Goal: Find specific page/section: Find specific page/section

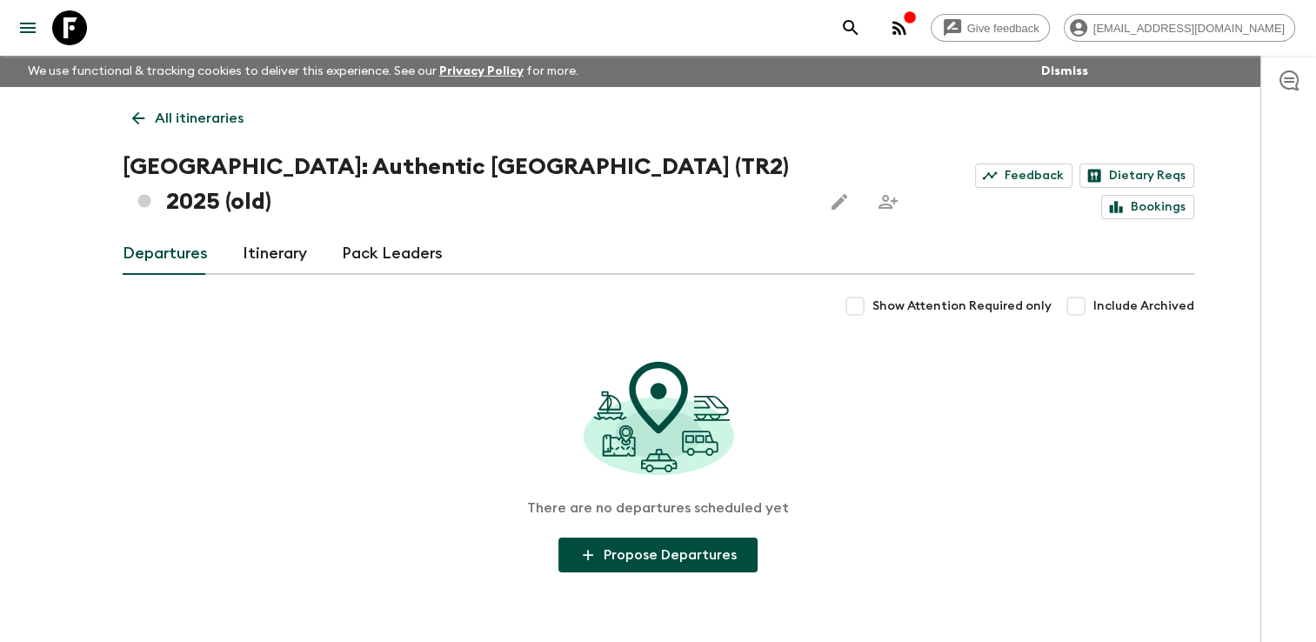
click at [137, 119] on icon at bounding box center [138, 118] width 19 height 19
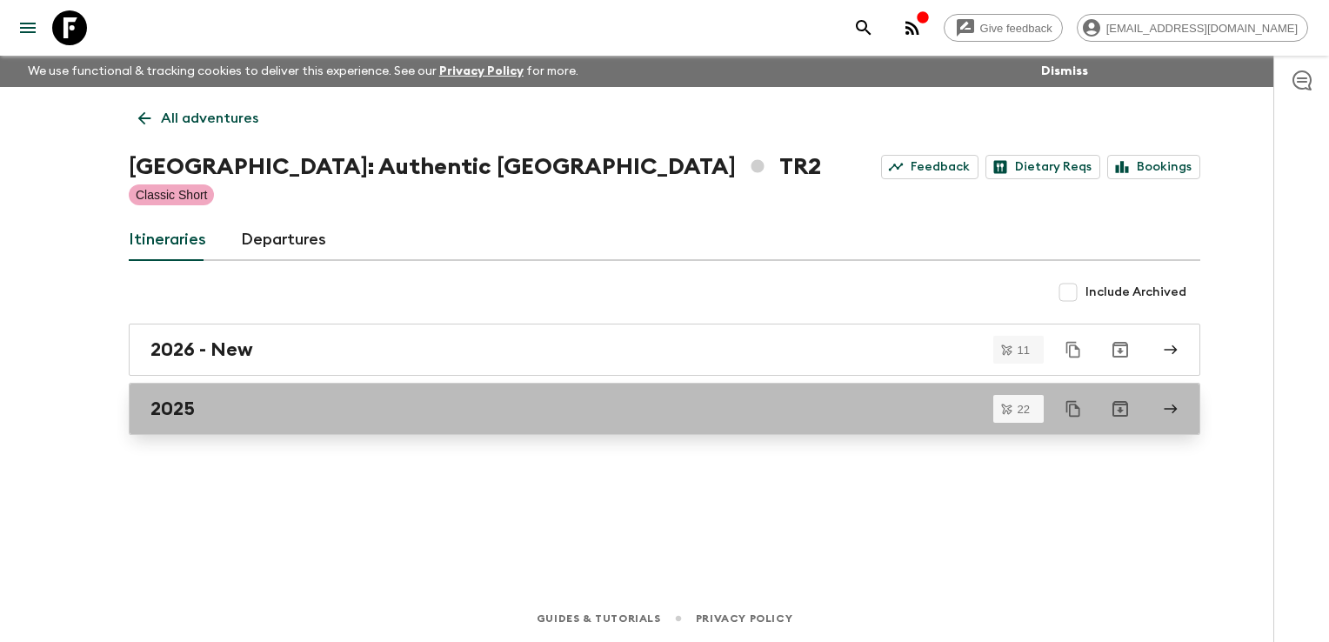
click at [255, 405] on div "2025" at bounding box center [647, 409] width 995 height 23
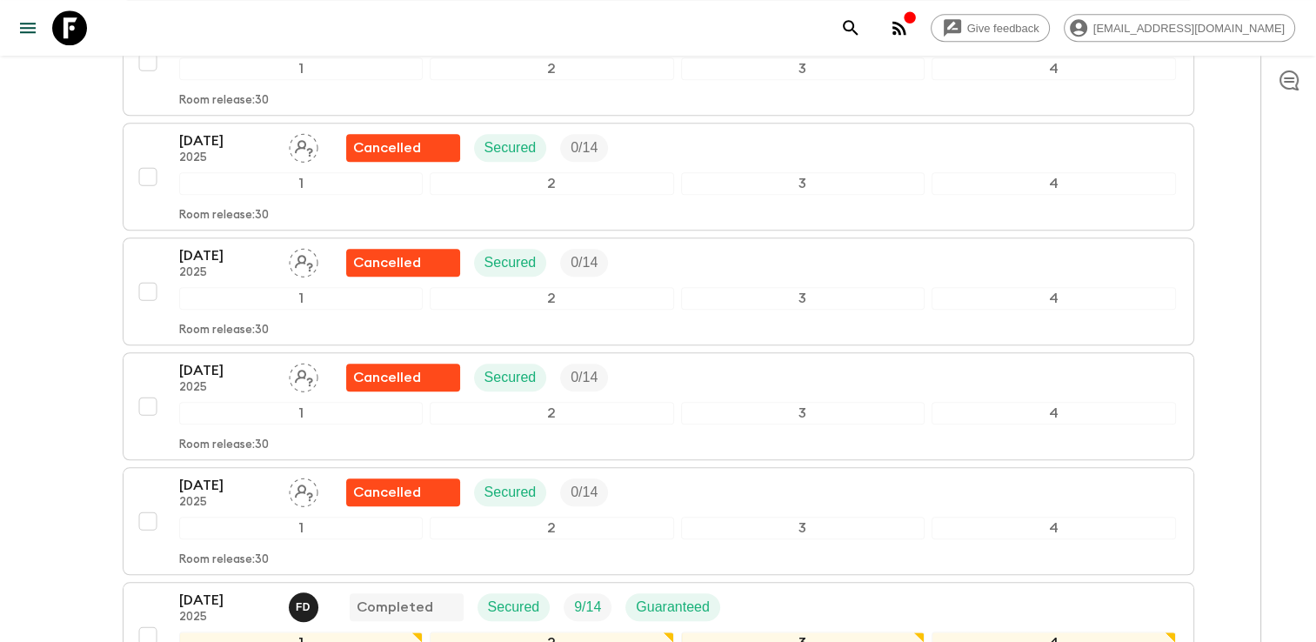
scroll to position [1740, 0]
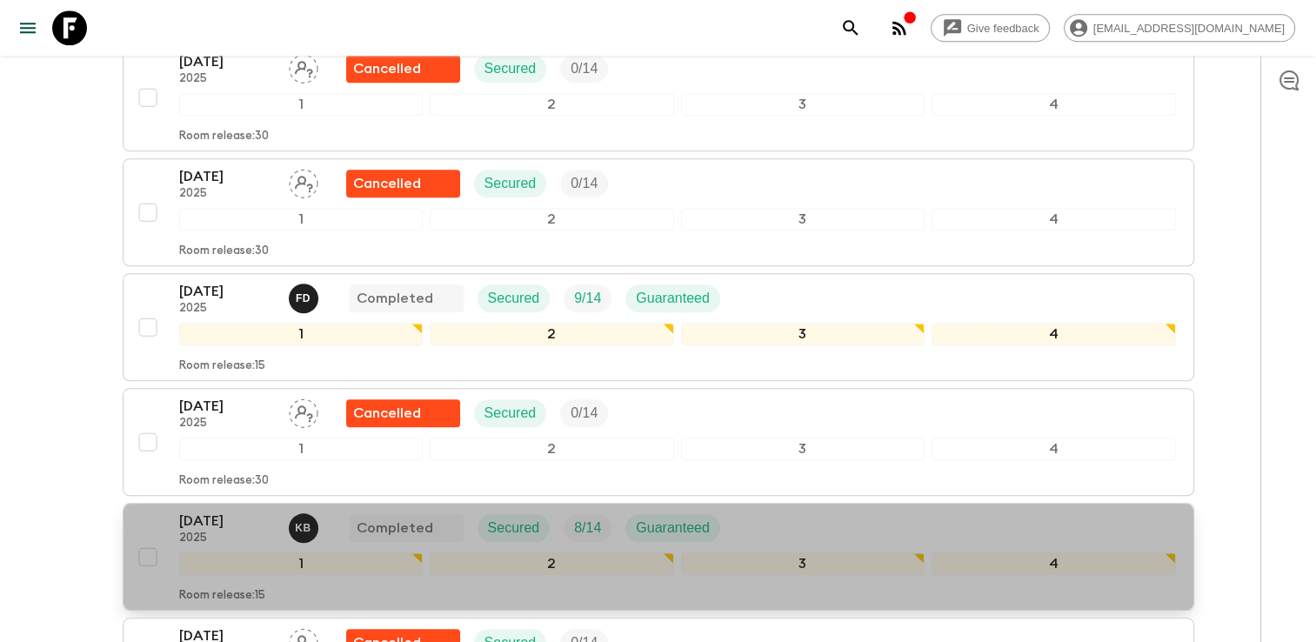
click at [826, 511] on div "[DATE] 2025 K B Completed Secured 8 / 14 Guaranteed" at bounding box center [677, 528] width 997 height 35
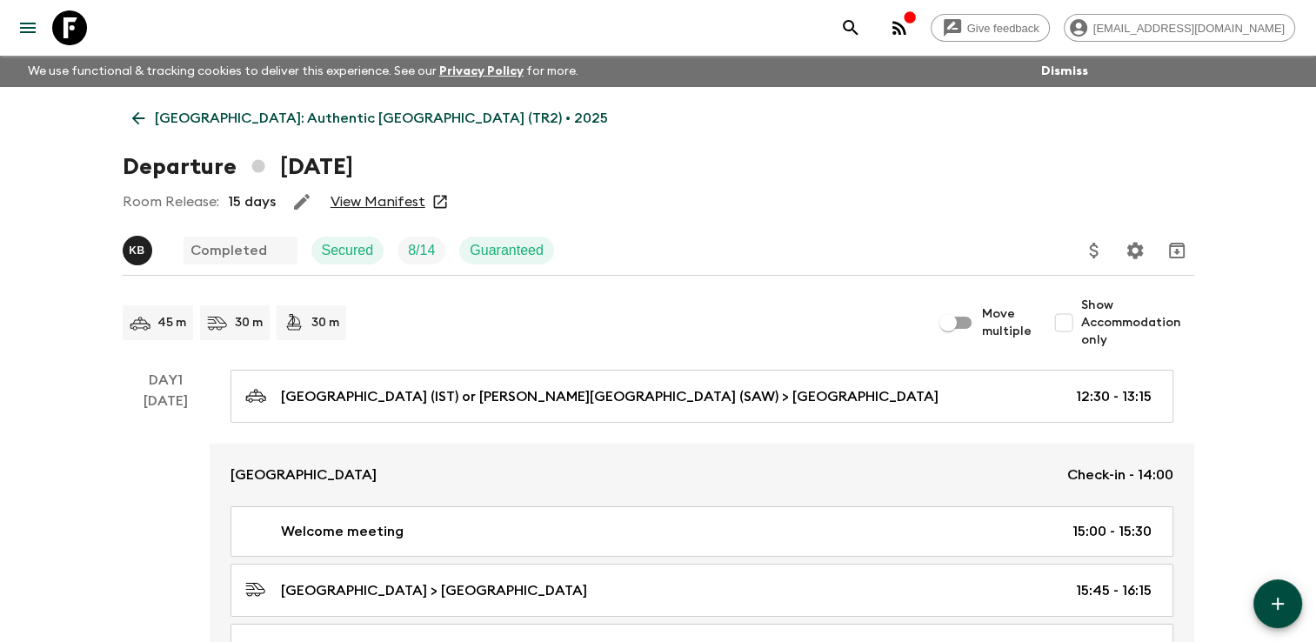
click at [380, 204] on link "View Manifest" at bounding box center [378, 201] width 95 height 17
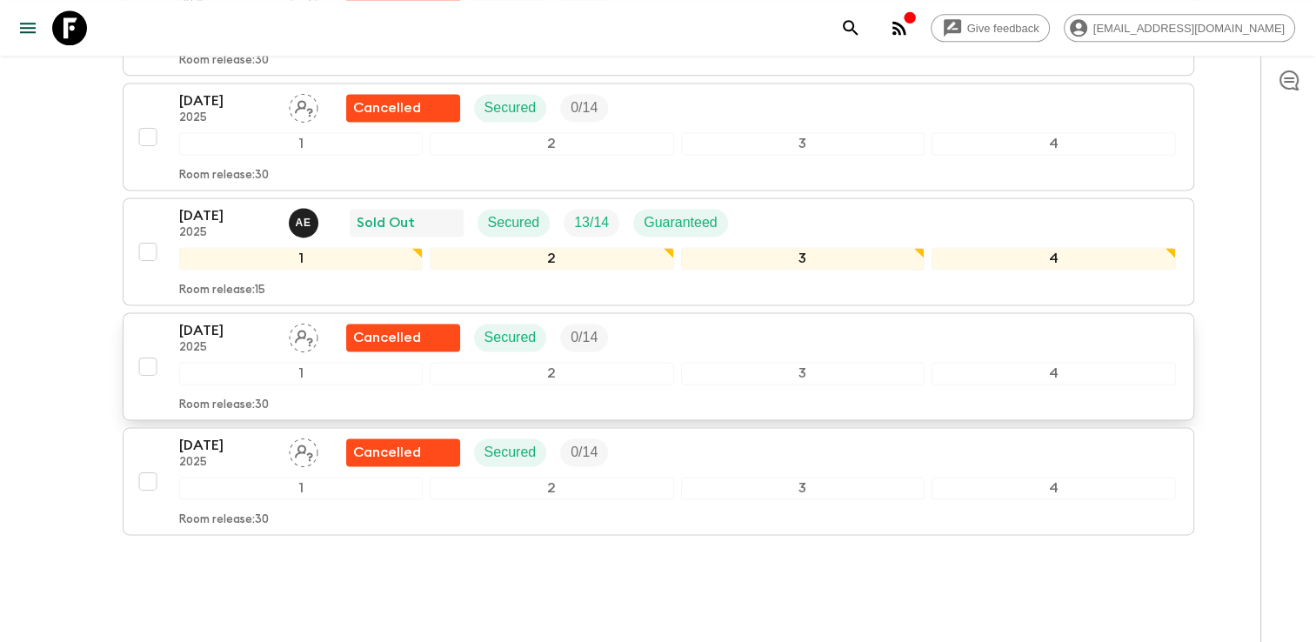
scroll to position [2390, 0]
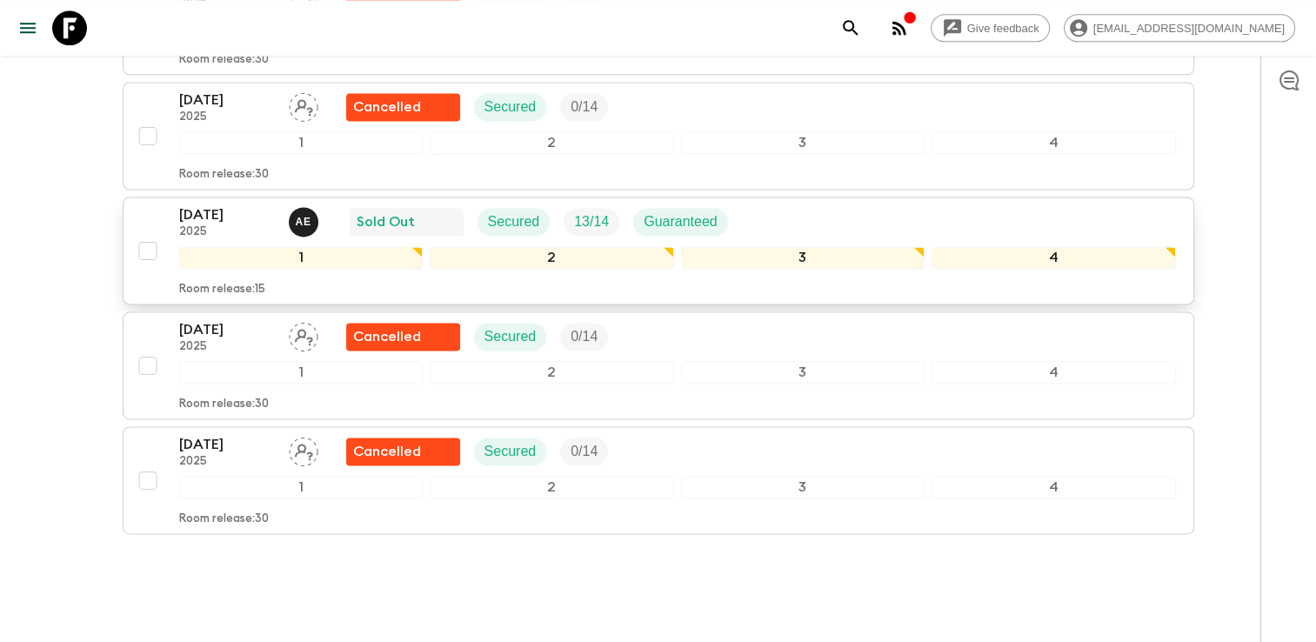
click at [811, 204] on div "[DATE] 2025 A E Sold Out Secured 13 / 14 Guaranteed" at bounding box center [677, 221] width 997 height 35
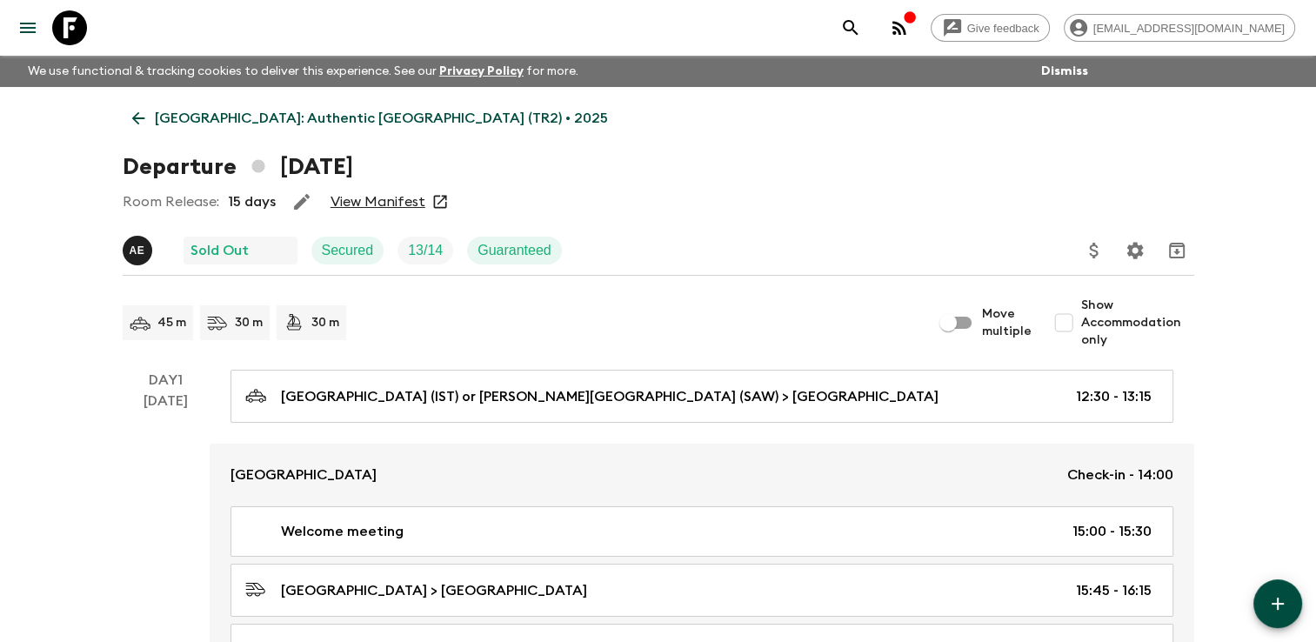
click at [384, 198] on link "View Manifest" at bounding box center [378, 201] width 95 height 17
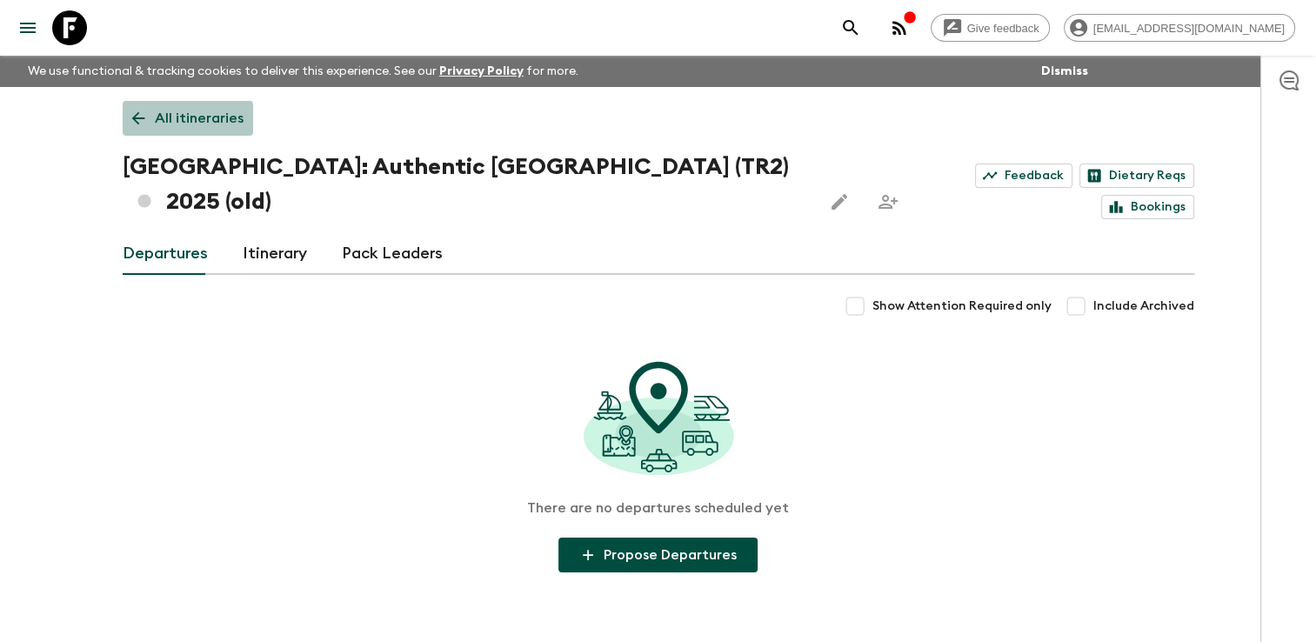
click at [166, 122] on p "All itineraries" at bounding box center [199, 118] width 89 height 21
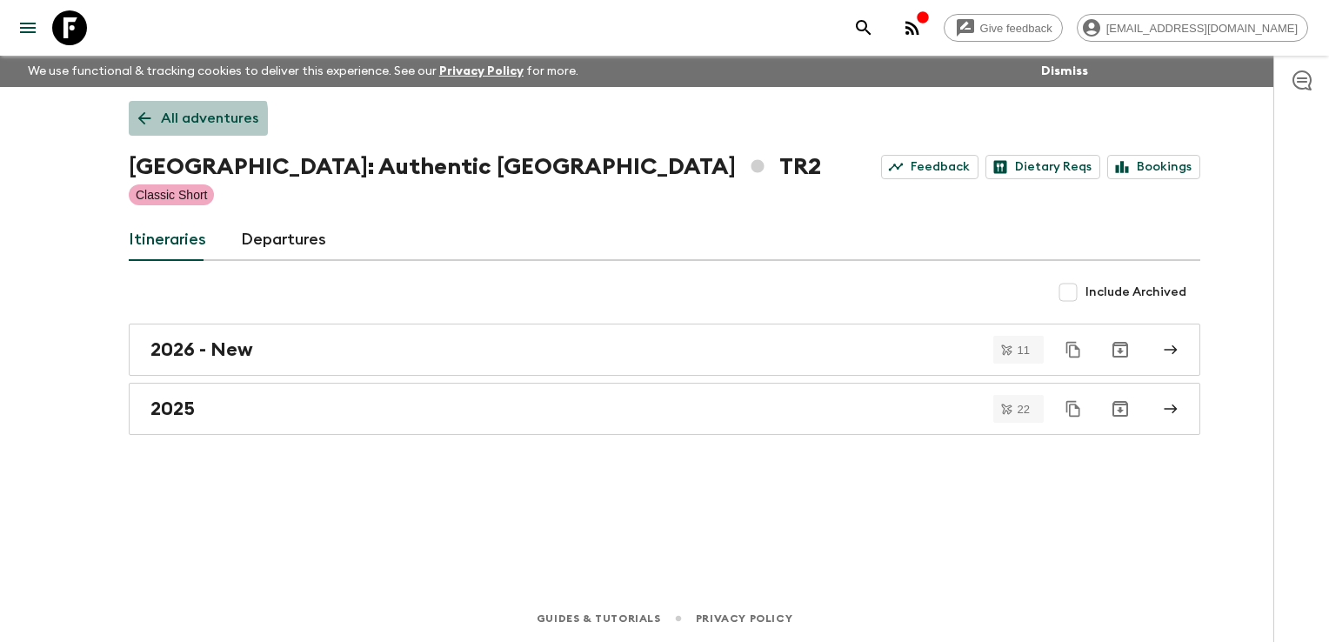
click at [166, 122] on p "All adventures" at bounding box center [209, 118] width 97 height 21
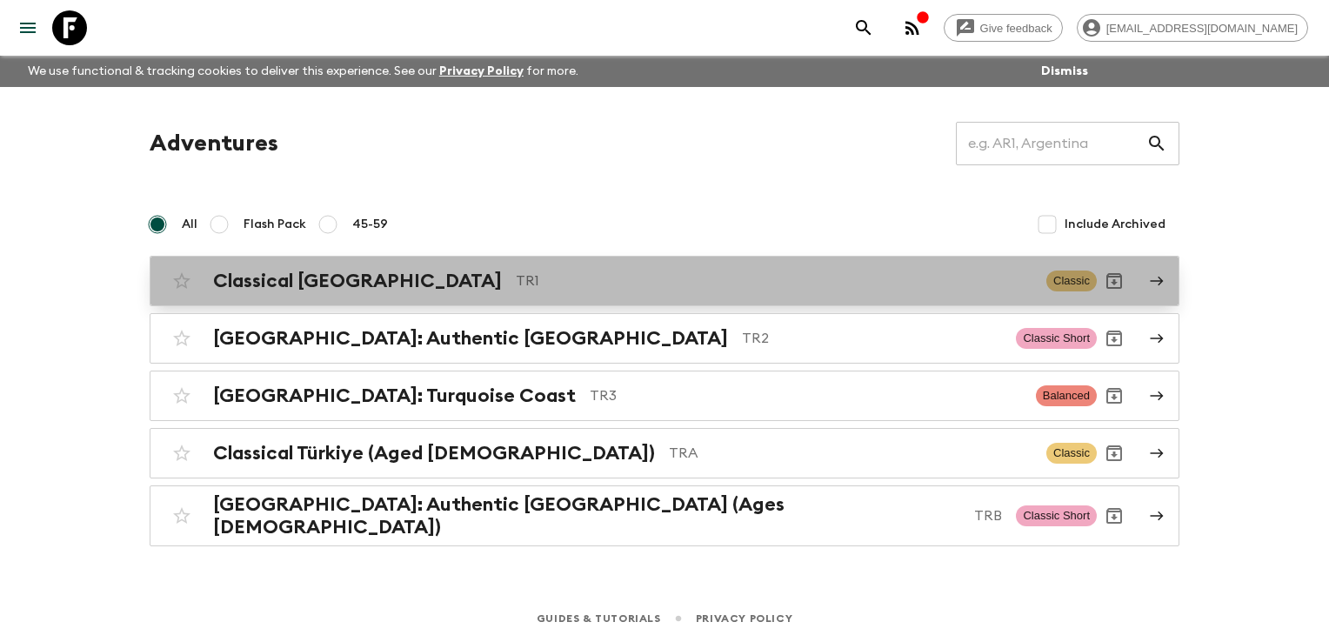
click at [291, 281] on h2 "Classical [GEOGRAPHIC_DATA]" at bounding box center [357, 281] width 289 height 23
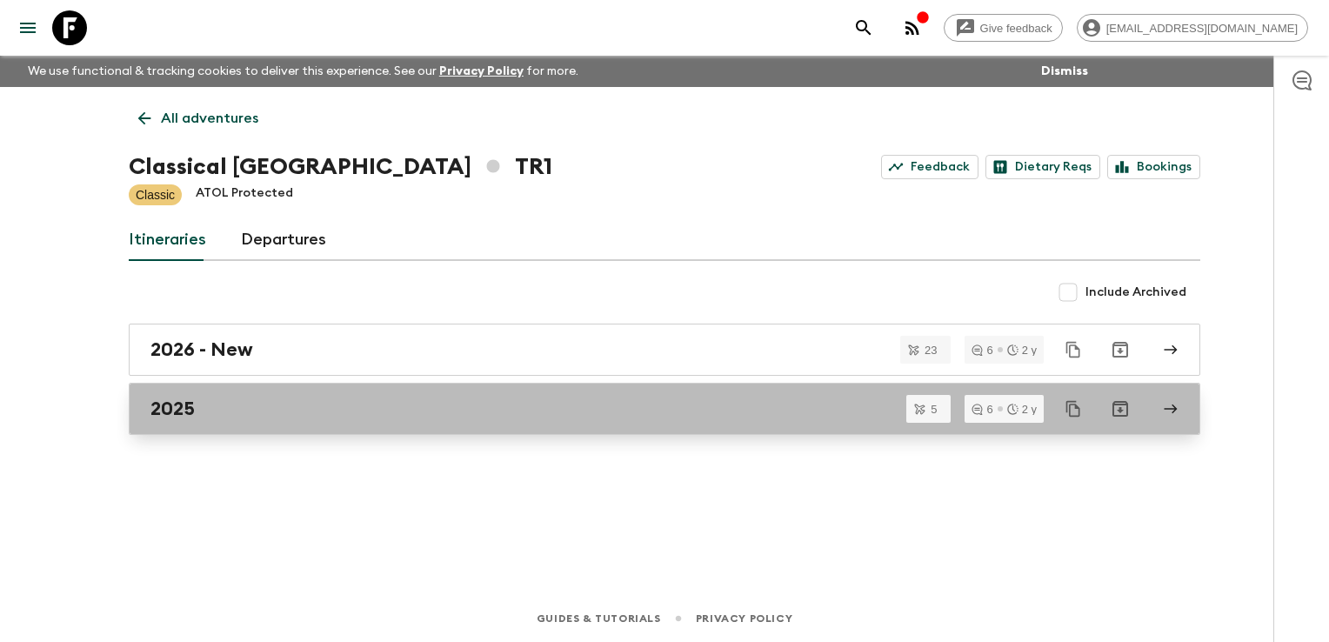
click at [257, 424] on link "2025" at bounding box center [665, 409] width 1072 height 52
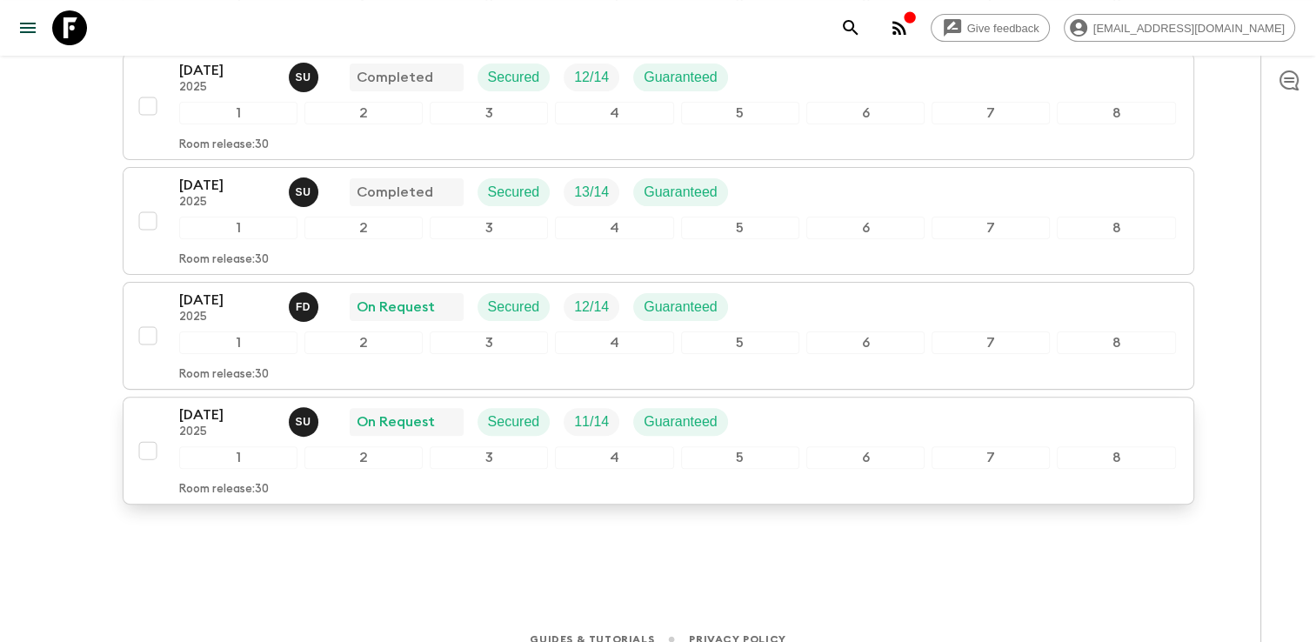
scroll to position [450, 0]
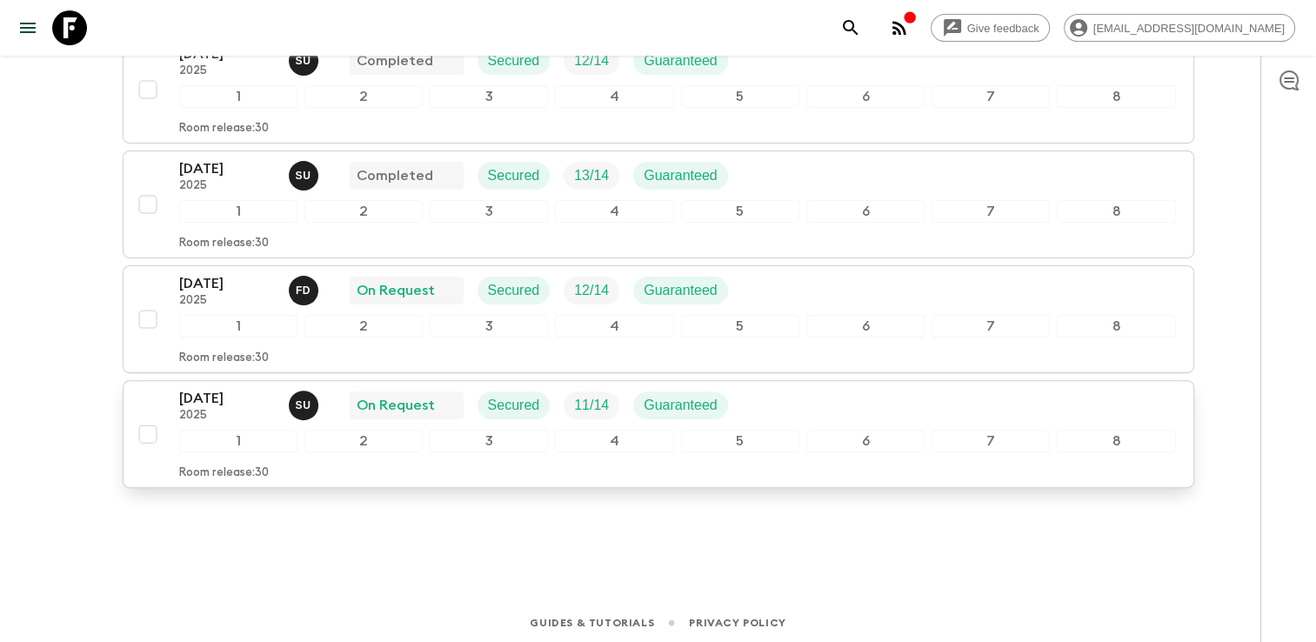
click at [787, 399] on div "10 Oct 2025 2025 S U On Request Secured 11 / 14 Guaranteed" at bounding box center [677, 405] width 997 height 35
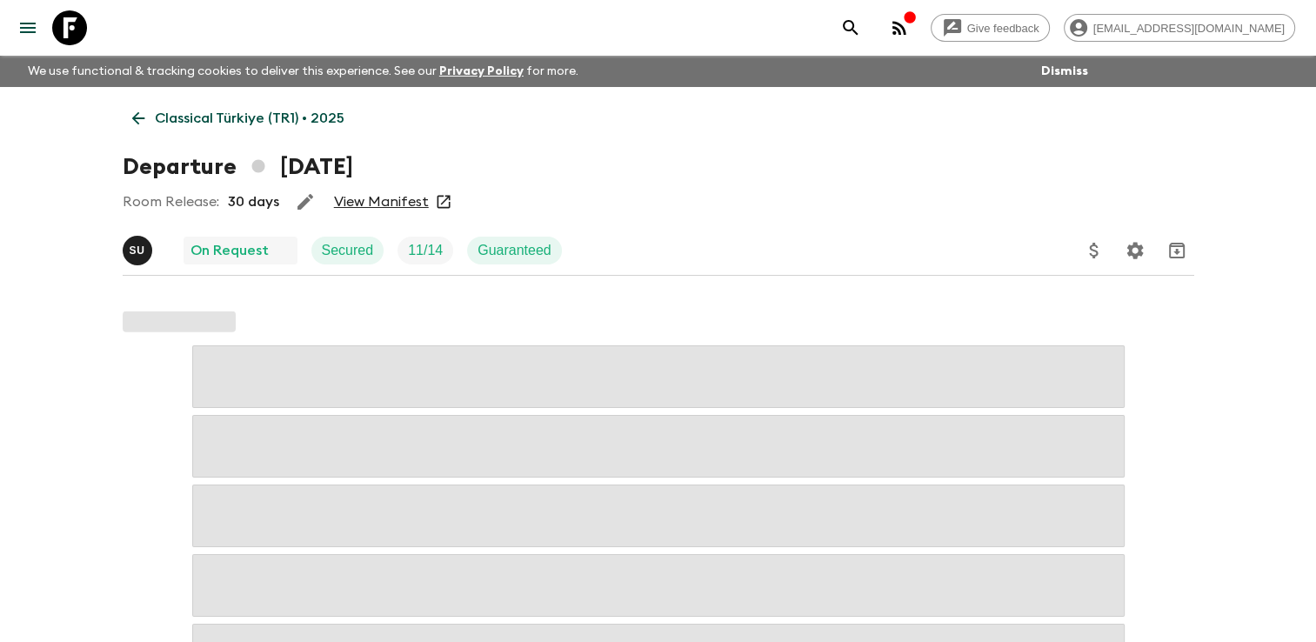
click at [386, 200] on link "View Manifest" at bounding box center [381, 201] width 95 height 17
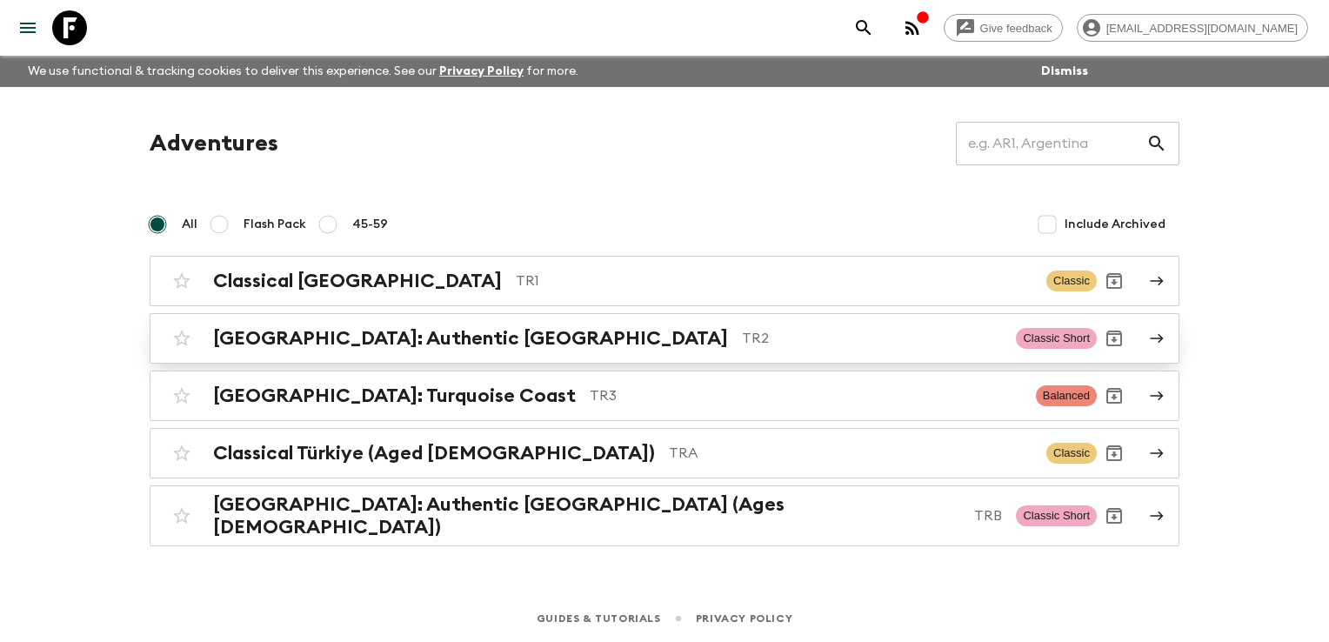
click at [331, 341] on h2 "[GEOGRAPHIC_DATA]: Authentic [GEOGRAPHIC_DATA]" at bounding box center [470, 338] width 515 height 23
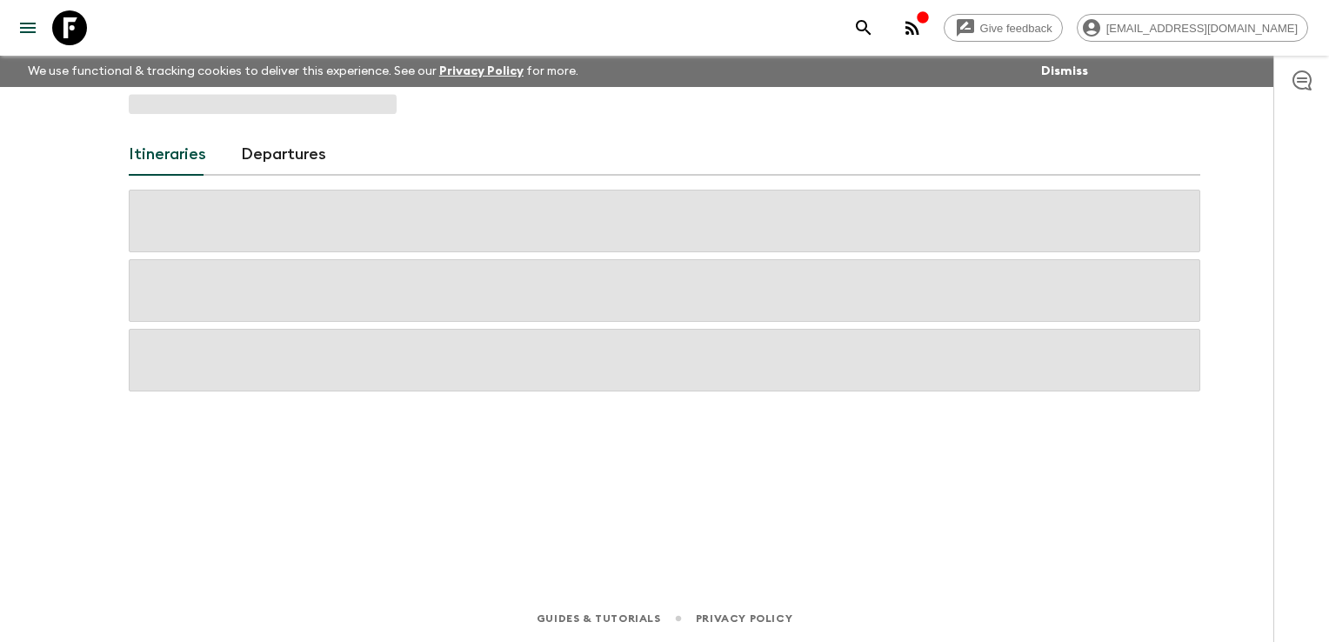
click at [331, 341] on span at bounding box center [665, 360] width 1072 height 63
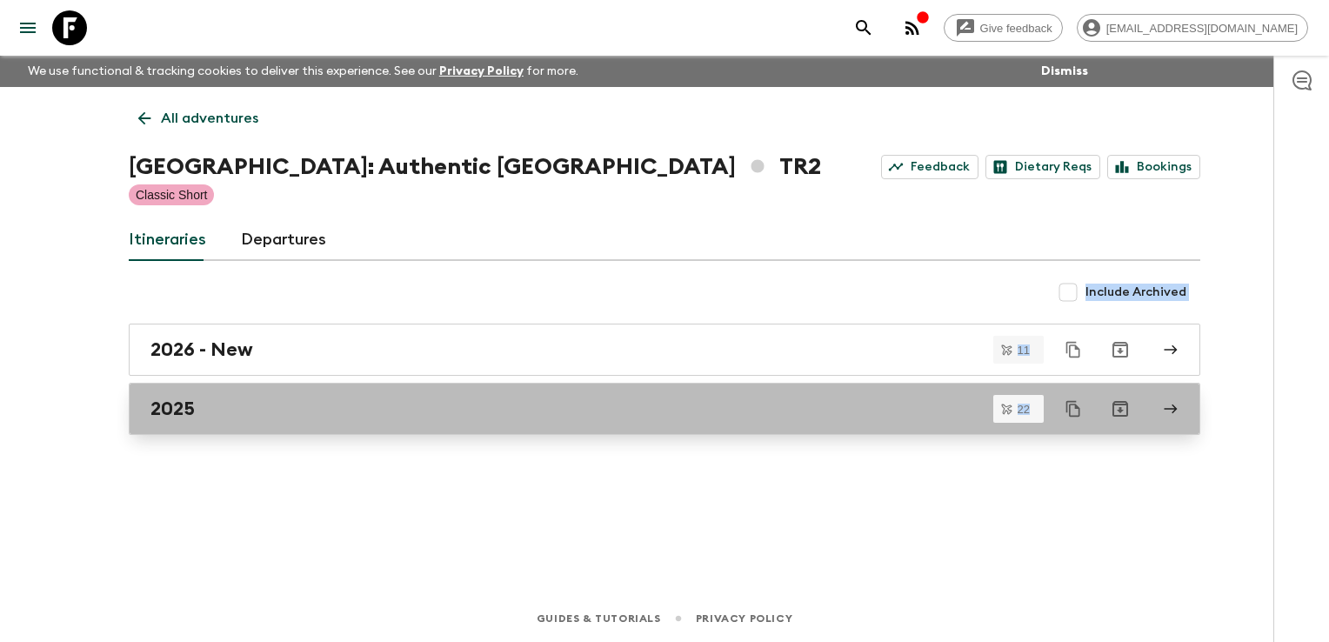
click at [289, 406] on div "2025" at bounding box center [647, 409] width 995 height 23
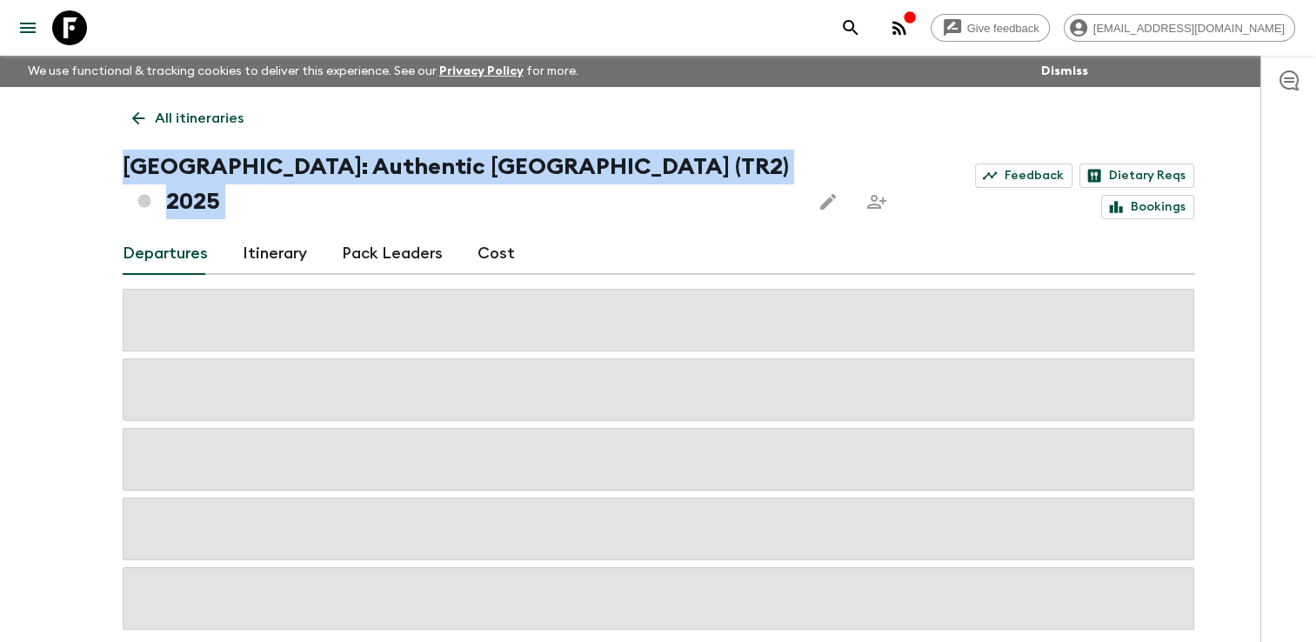
click at [52, 391] on div "Give feedback res@sgatravel.co We use functional & tracking cookies to deliver …" at bounding box center [658, 362] width 1316 height 725
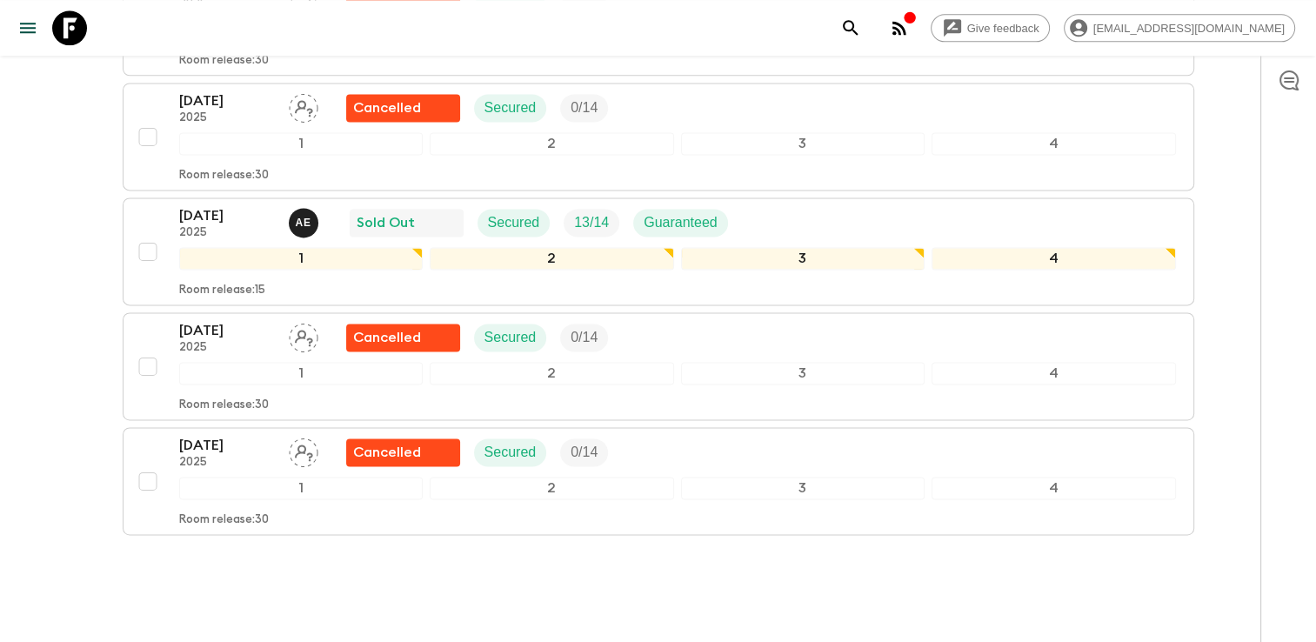
scroll to position [2390, 0]
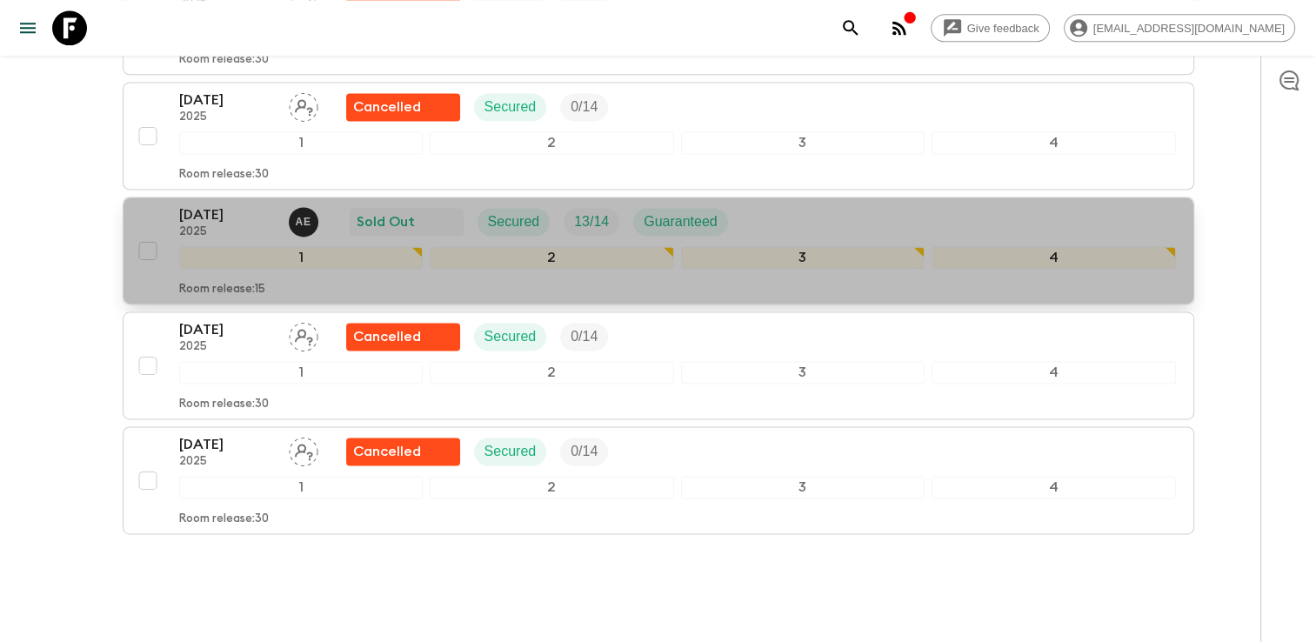
click at [812, 204] on div "[DATE] 2025 A E Sold Out Secured 13 / 14 Guaranteed" at bounding box center [677, 221] width 997 height 35
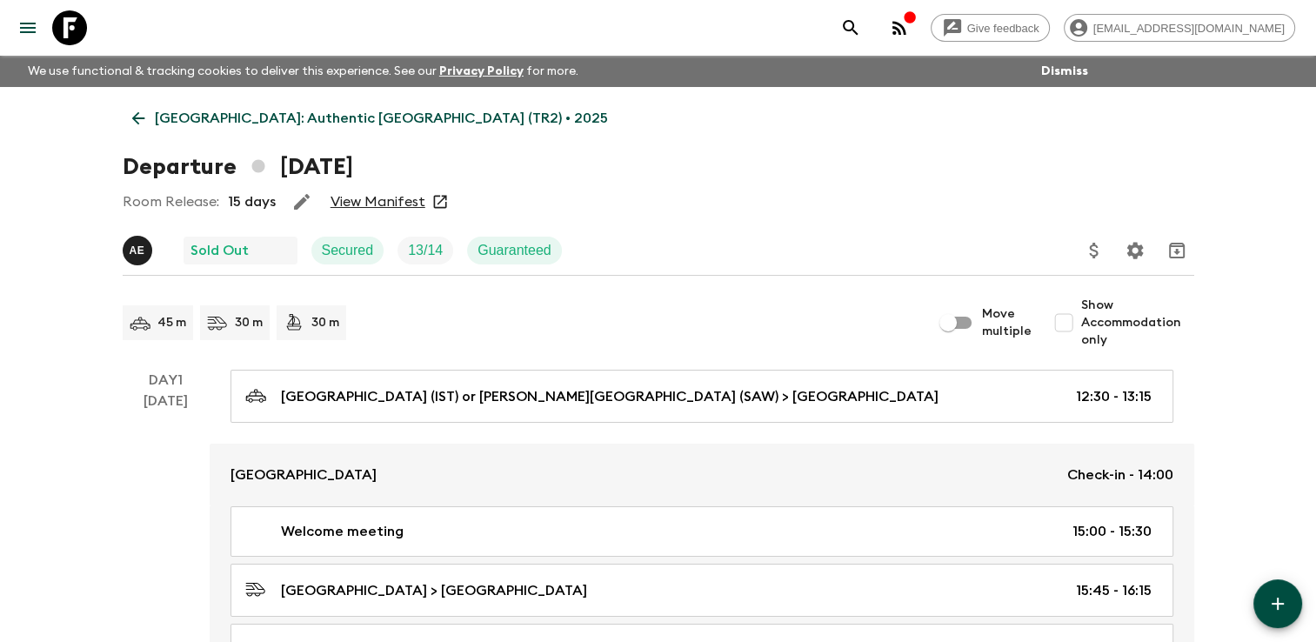
click at [369, 205] on link "View Manifest" at bounding box center [378, 201] width 95 height 17
